Goal: Information Seeking & Learning: Understand process/instructions

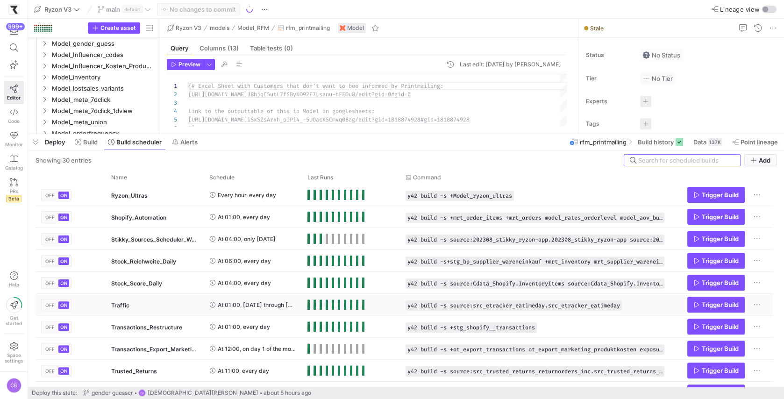
scroll to position [336, 0]
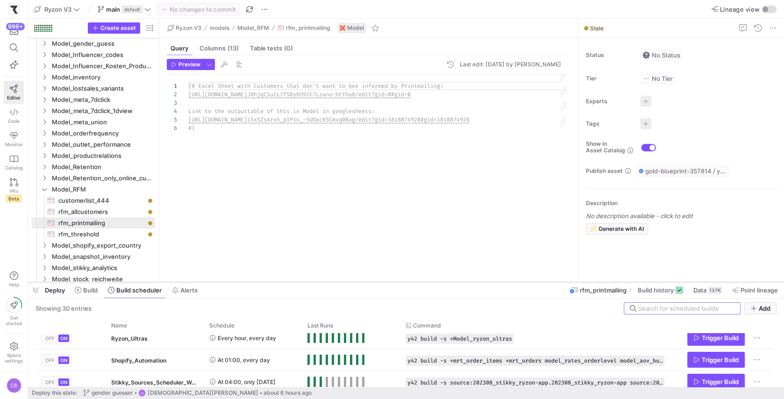
drag, startPoint x: 218, startPoint y: 135, endPoint x: 218, endPoint y: 283, distance: 148.2
click at [218, 283] on div at bounding box center [406, 282] width 756 height 4
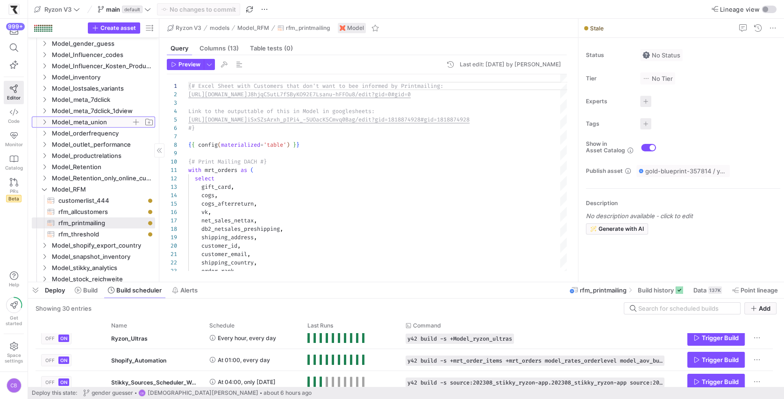
click at [43, 122] on icon "Press SPACE to select this row." at bounding box center [44, 122] width 7 height 6
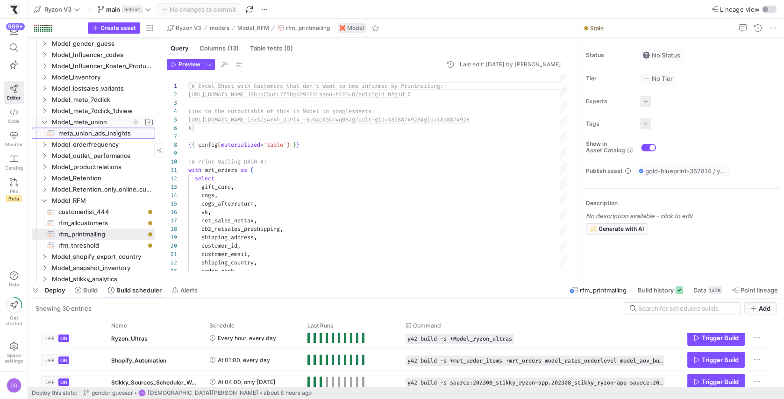
click at [62, 130] on span "meta_union_ads_insights​​​​​​​​​​" at bounding box center [101, 133] width 86 height 11
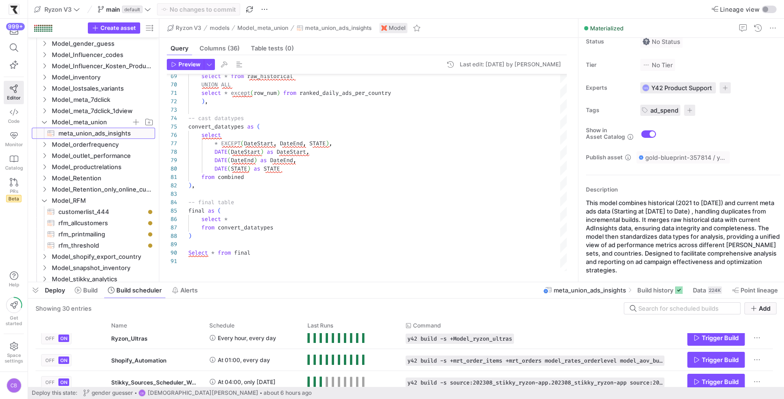
scroll to position [12, 0]
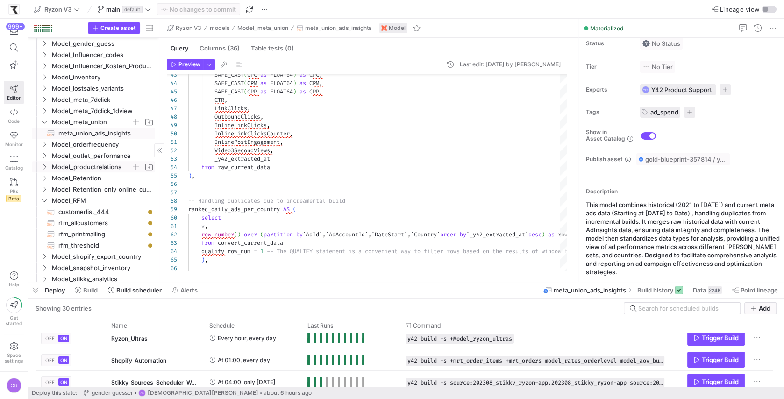
click at [88, 167] on span "Model_productrelations" at bounding box center [91, 167] width 79 height 11
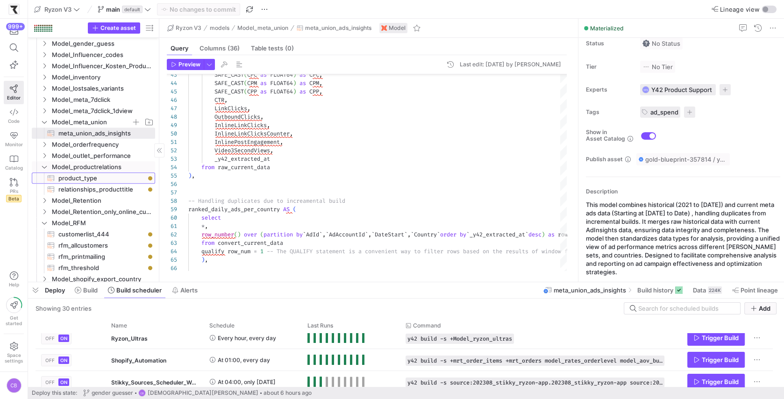
click at [72, 176] on span "product_type​​​​​​​​​​" at bounding box center [101, 178] width 86 height 11
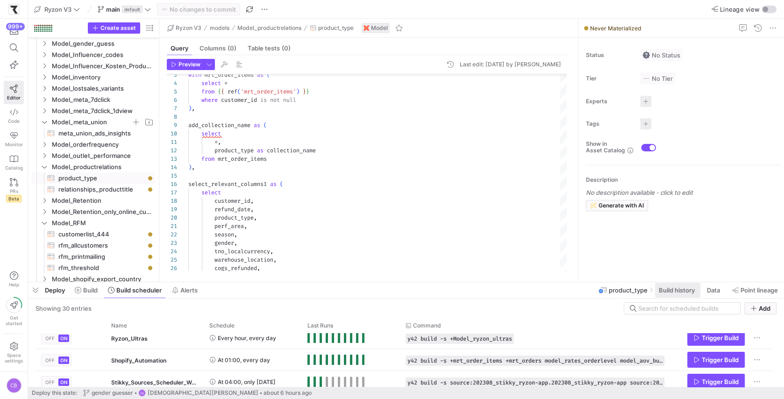
click at [663, 286] on span at bounding box center [677, 290] width 45 height 15
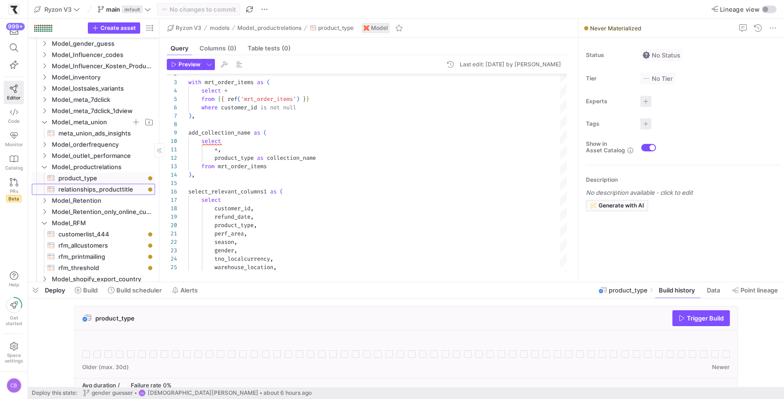
click at [116, 188] on span "relationships_producttitle​​​​​​​​​​" at bounding box center [101, 189] width 86 height 11
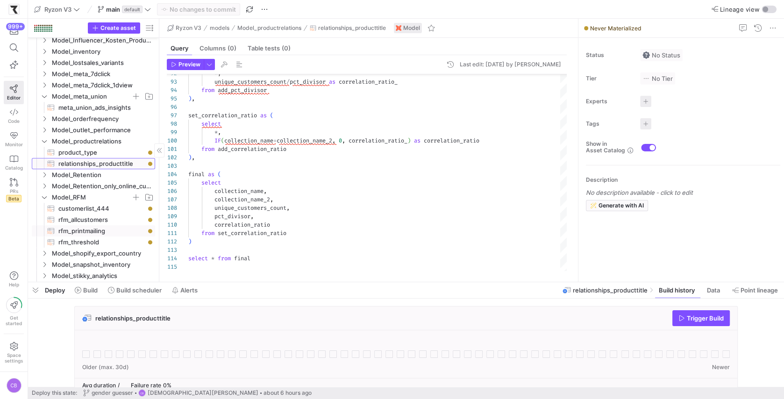
scroll to position [426, 0]
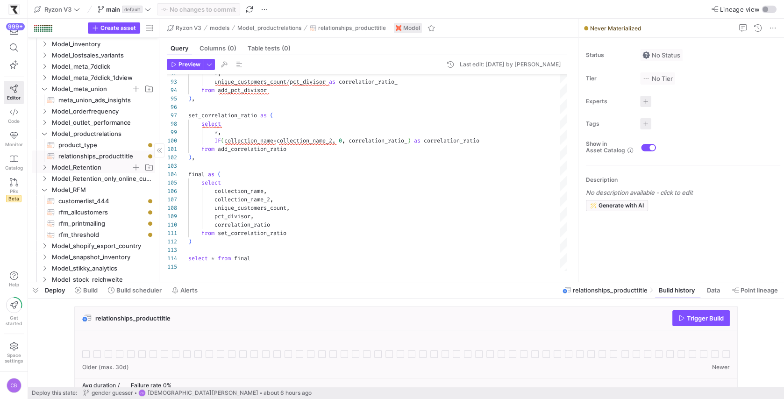
click at [41, 168] on icon "Press SPACE to select this row." at bounding box center [44, 168] width 7 height 6
click at [41, 168] on icon at bounding box center [44, 168] width 7 height 6
click at [46, 166] on icon at bounding box center [44, 168] width 7 height 6
click at [64, 177] on span "model_retention​​​​​​​​​​" at bounding box center [101, 178] width 86 height 11
type textarea "{{ config(materialized='table') }} with all_returned_cte as ( select * from {{ …"
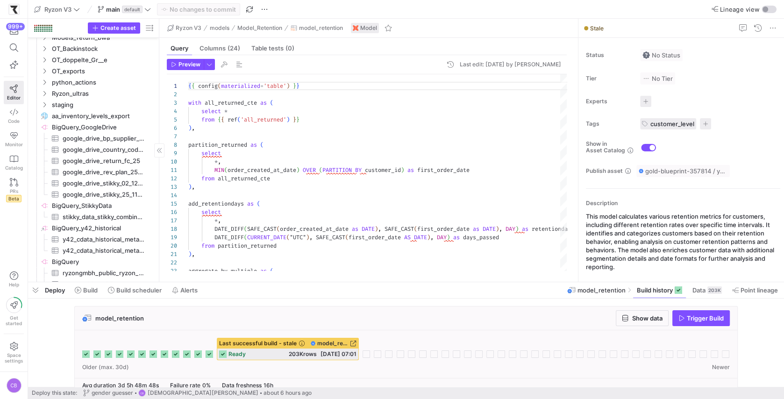
scroll to position [819, 0]
